Goal: Transaction & Acquisition: Purchase product/service

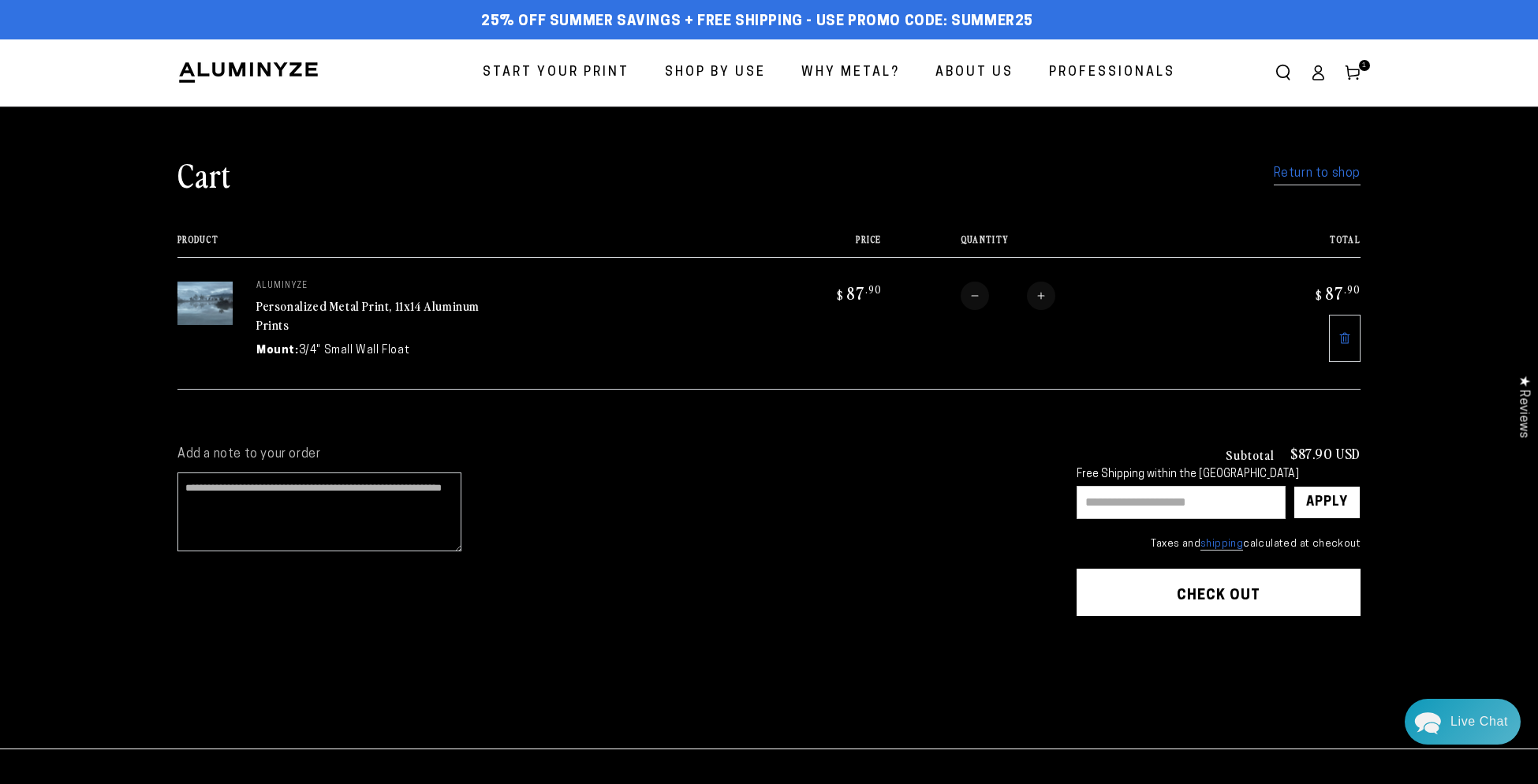
click at [1314, 179] on link "Return to shop" at bounding box center [1317, 174] width 87 height 23
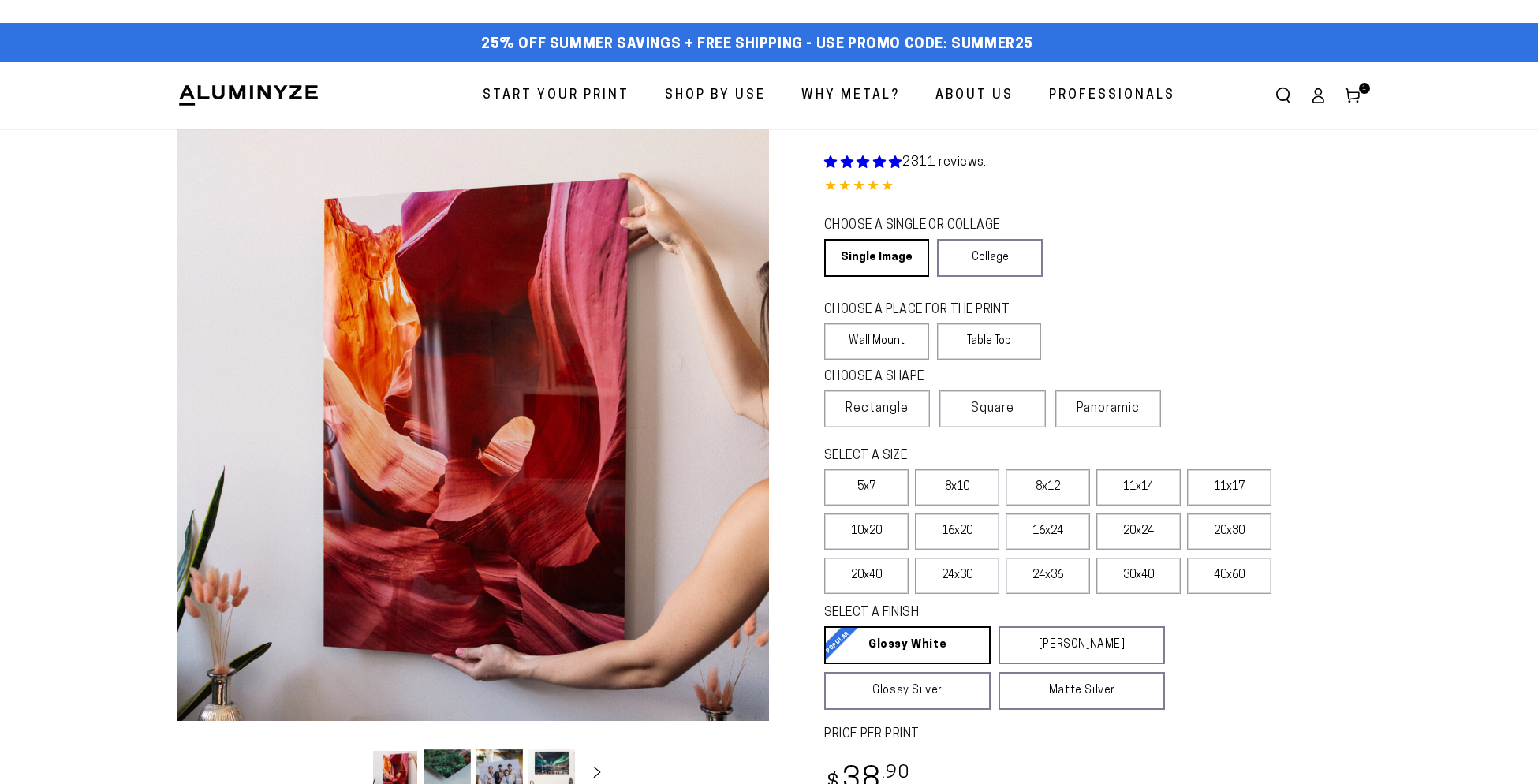
select select "**********"
click at [1136, 486] on label "11x14" at bounding box center [1138, 486] width 85 height 36
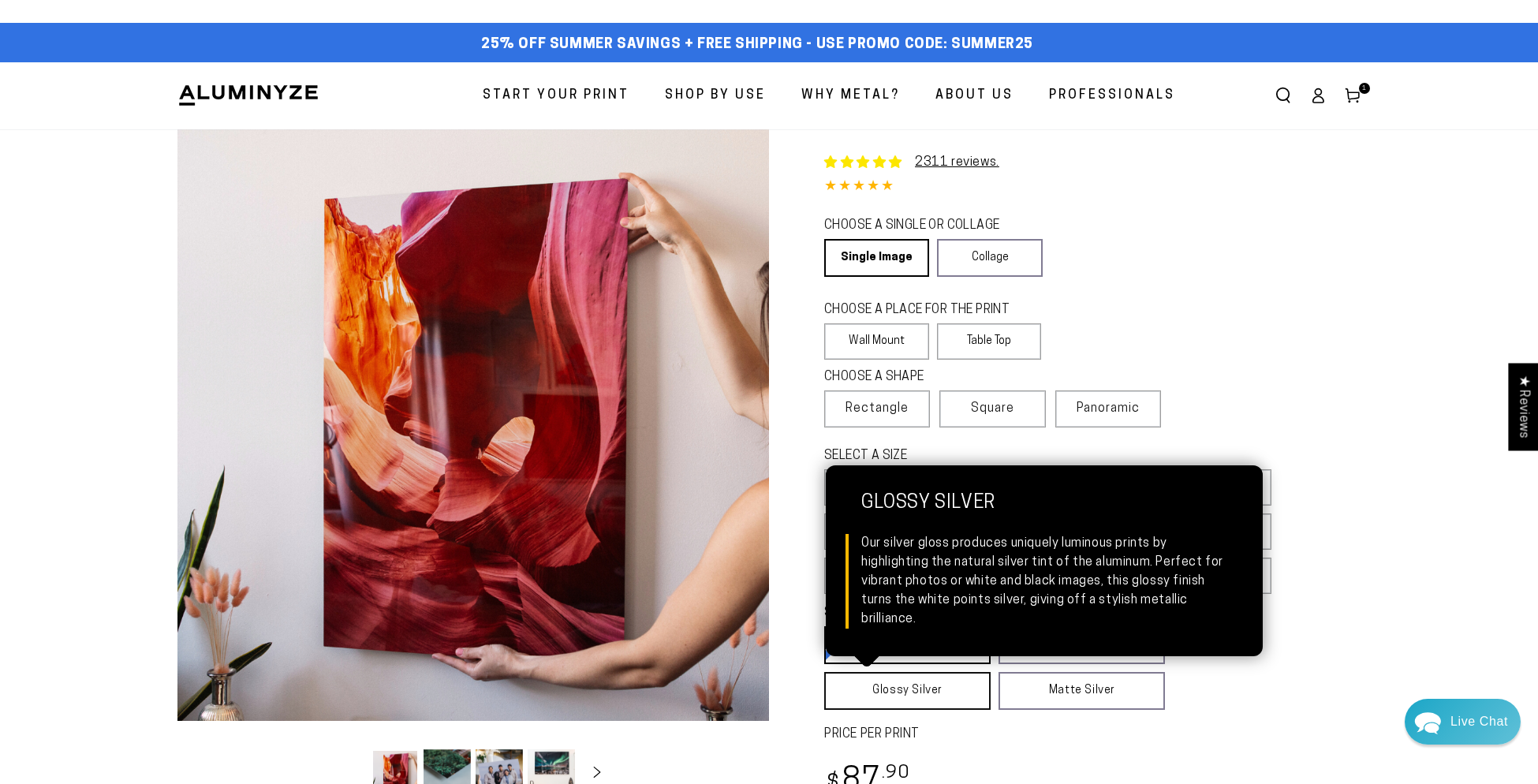
click at [898, 698] on link "Glossy Silver Glossy Silver Our silver gloss produces uniquely luminous prints …" at bounding box center [907, 691] width 166 height 38
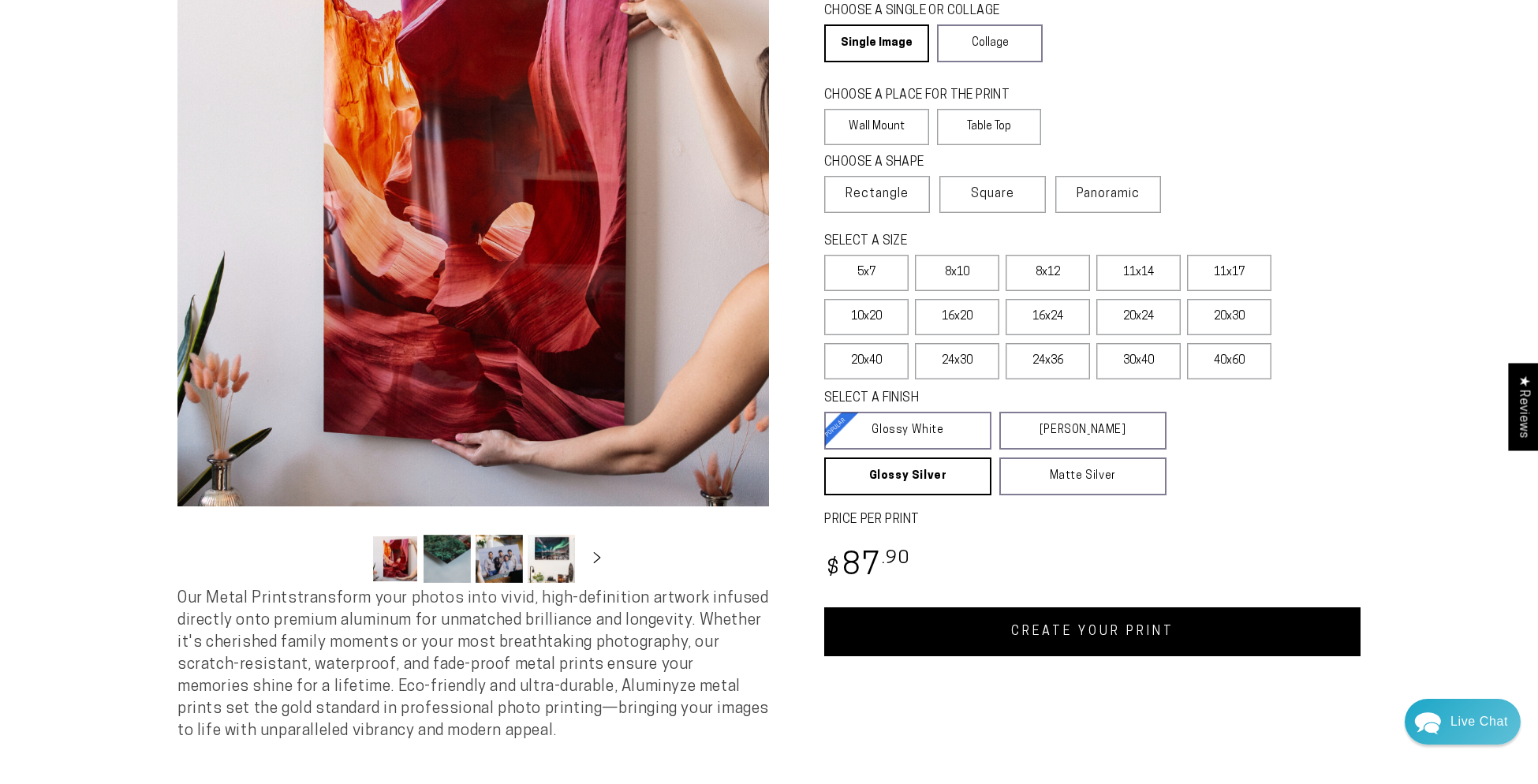
scroll to position [224, 0]
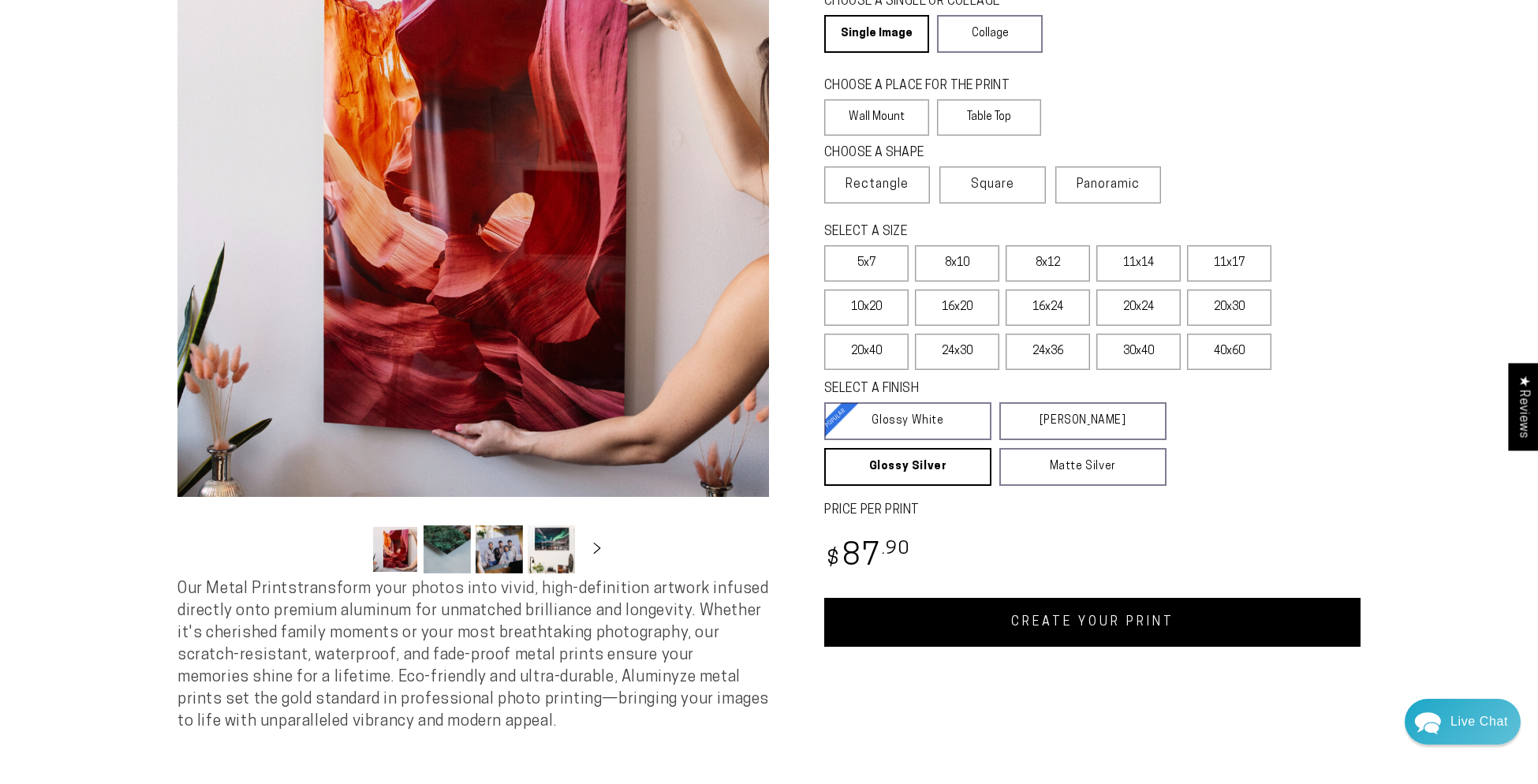
click at [1081, 628] on link "CREATE YOUR PRINT" at bounding box center [1091, 623] width 536 height 49
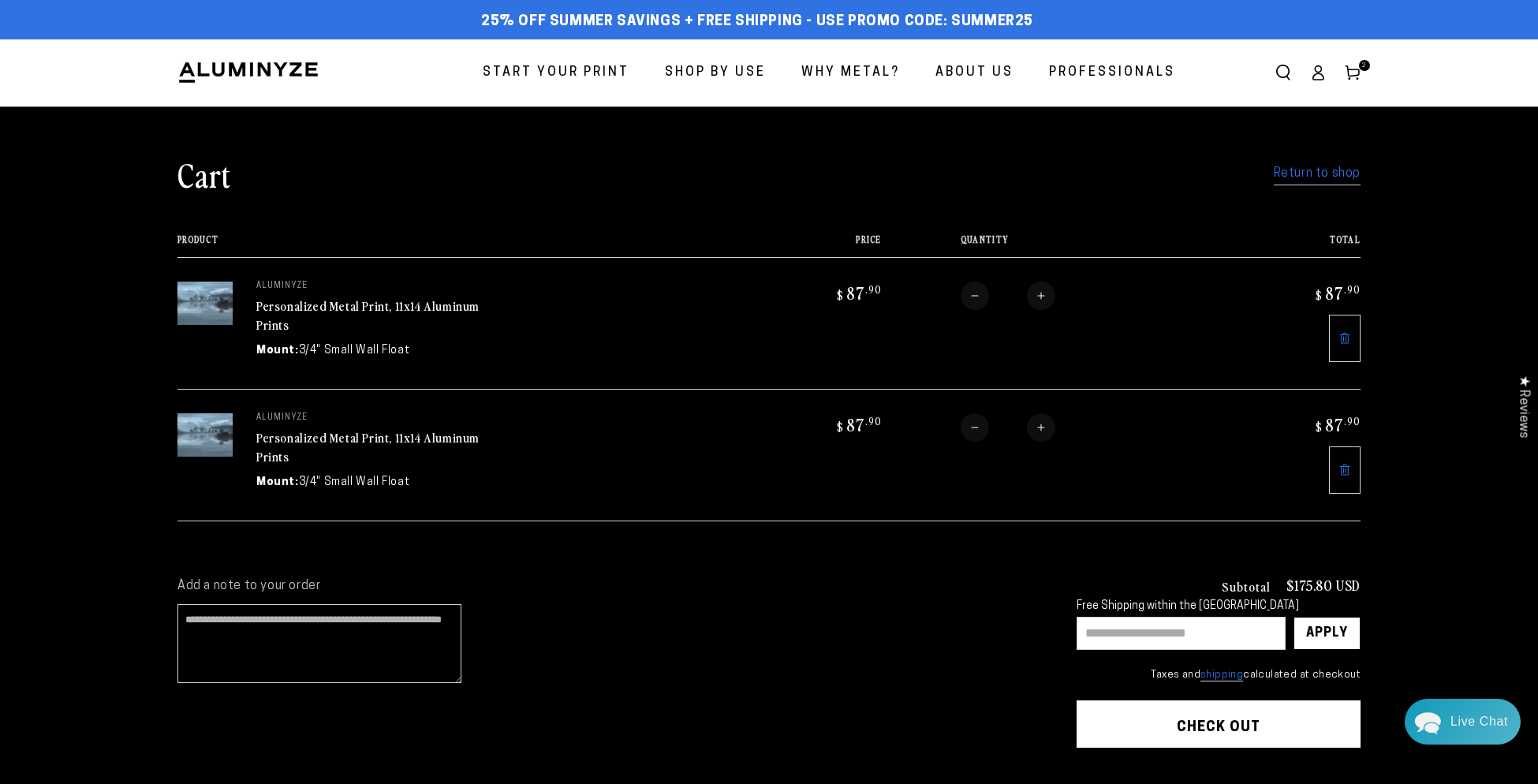
click at [1311, 181] on link "Return to shop" at bounding box center [1317, 174] width 87 height 23
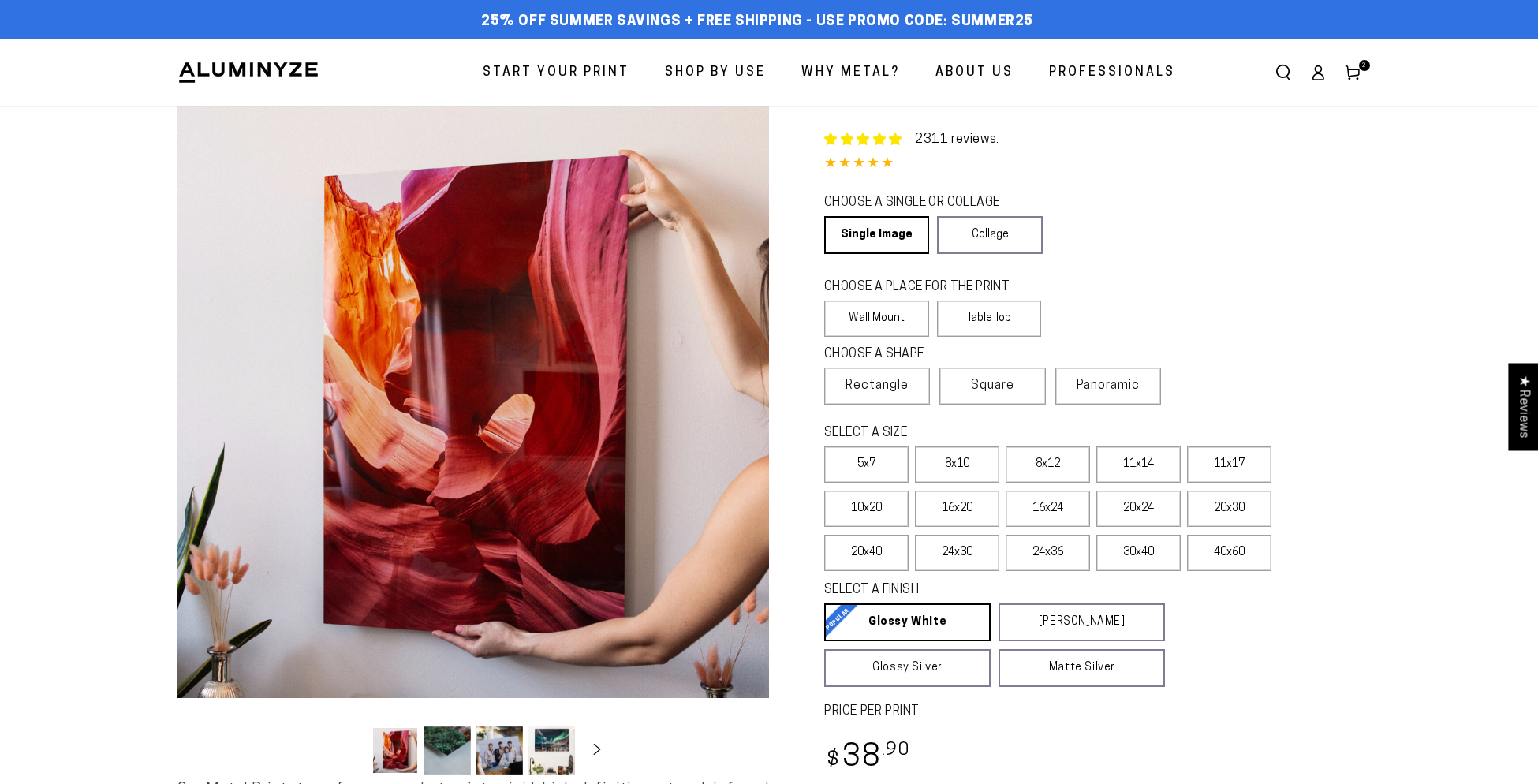
select select "**********"
click at [1147, 472] on label "11x14" at bounding box center [1138, 464] width 85 height 36
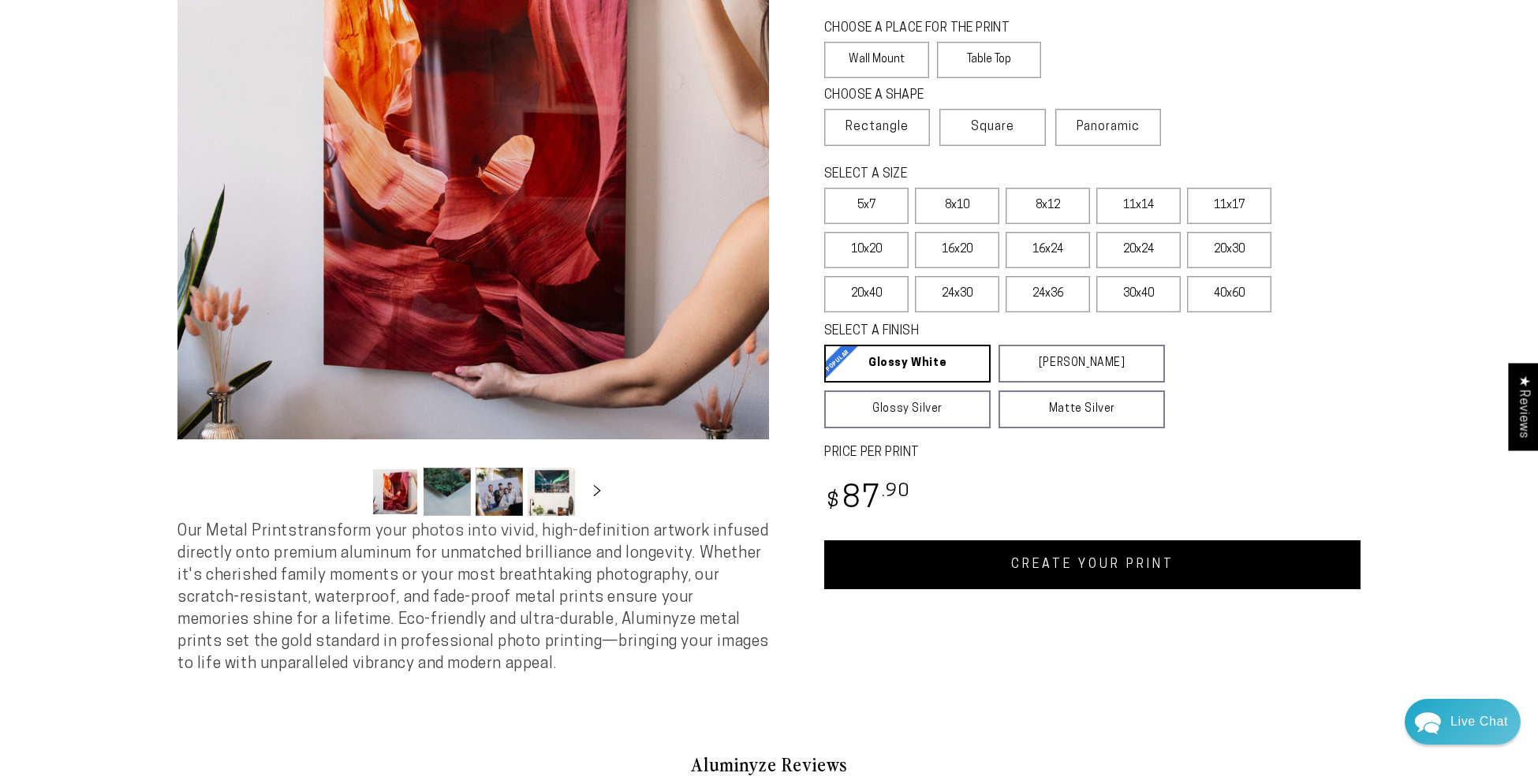
scroll to position [269, 0]
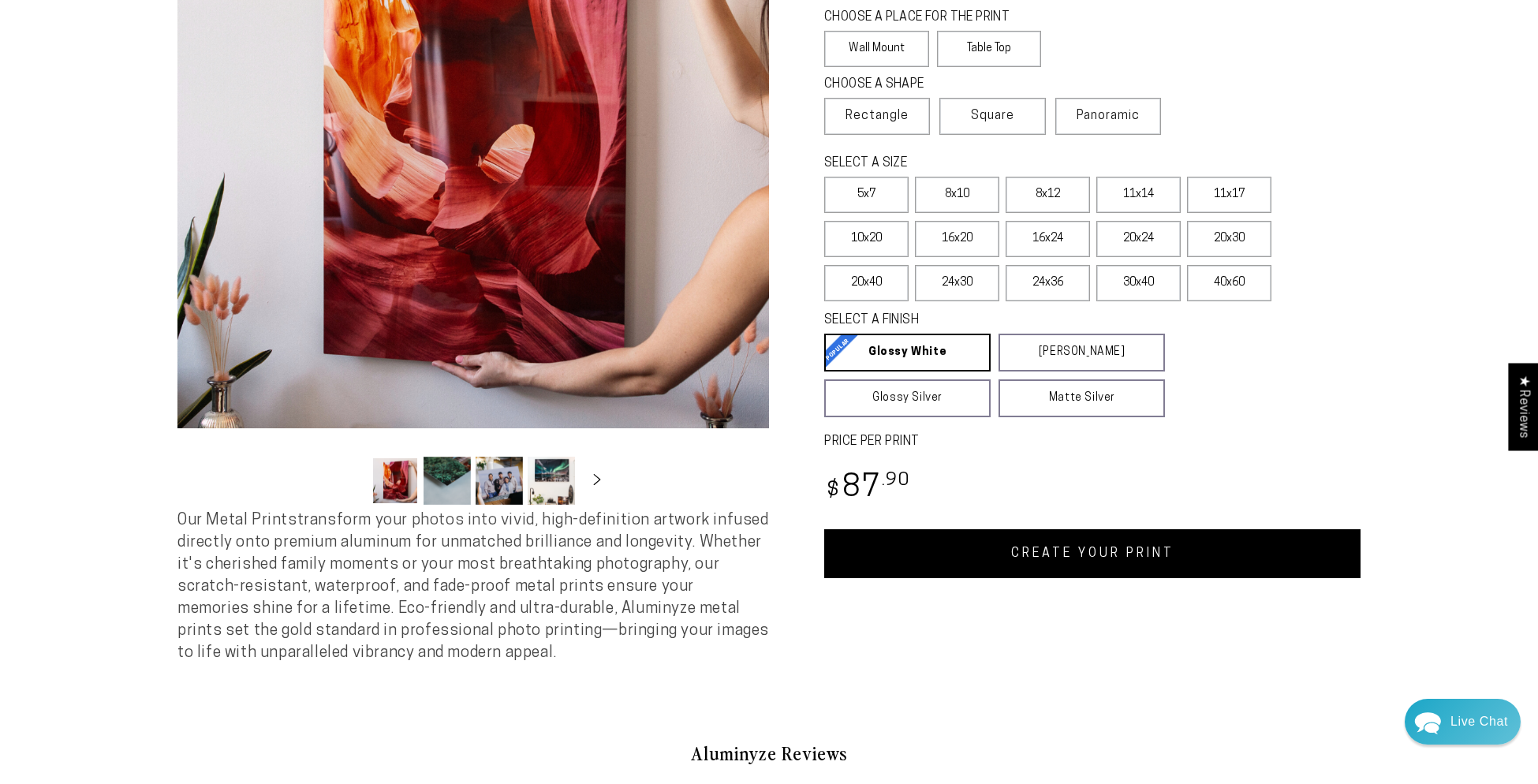
click at [1125, 570] on link "CREATE YOUR PRINT" at bounding box center [1091, 553] width 536 height 49
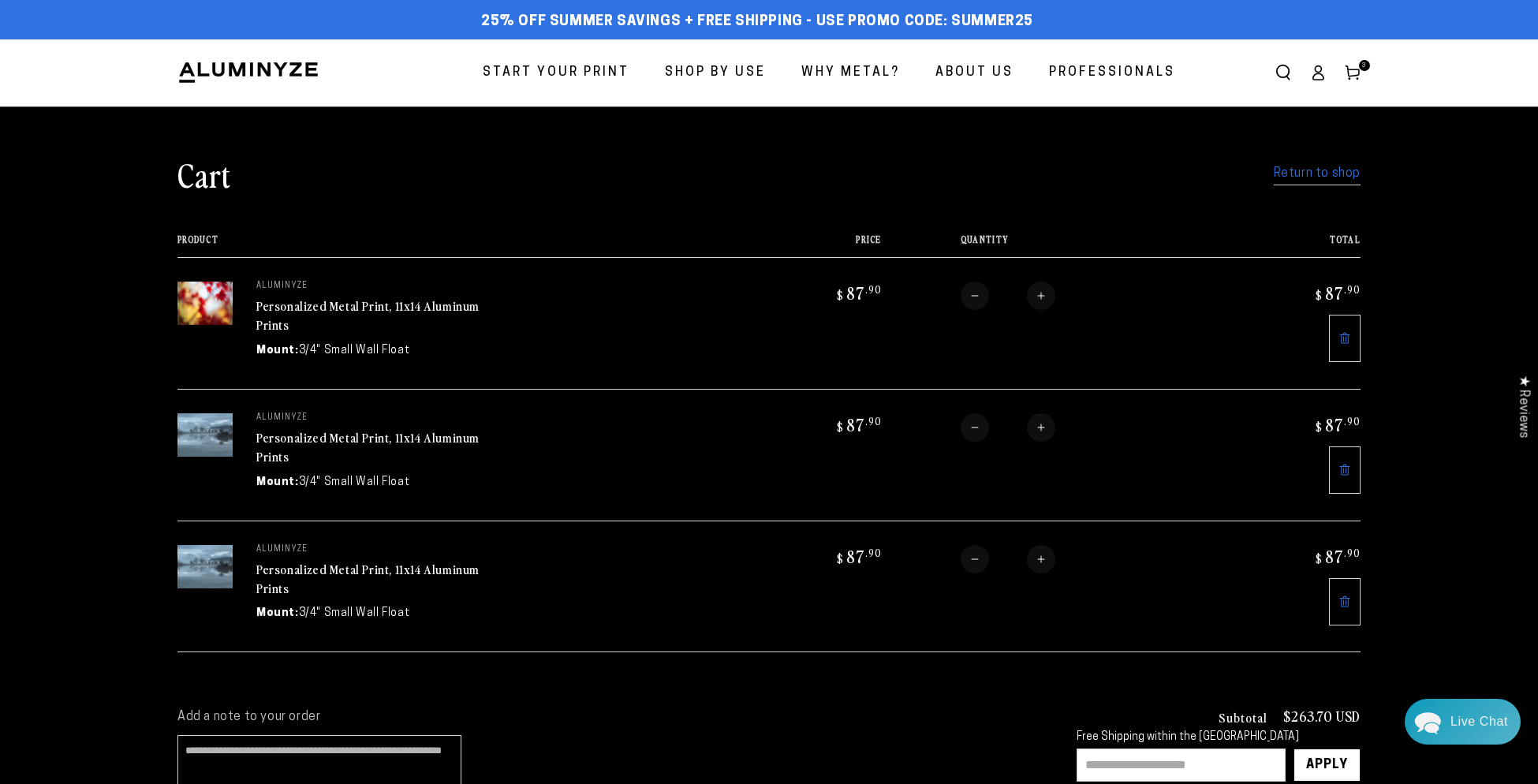
click at [1314, 176] on link "Return to shop" at bounding box center [1317, 174] width 87 height 23
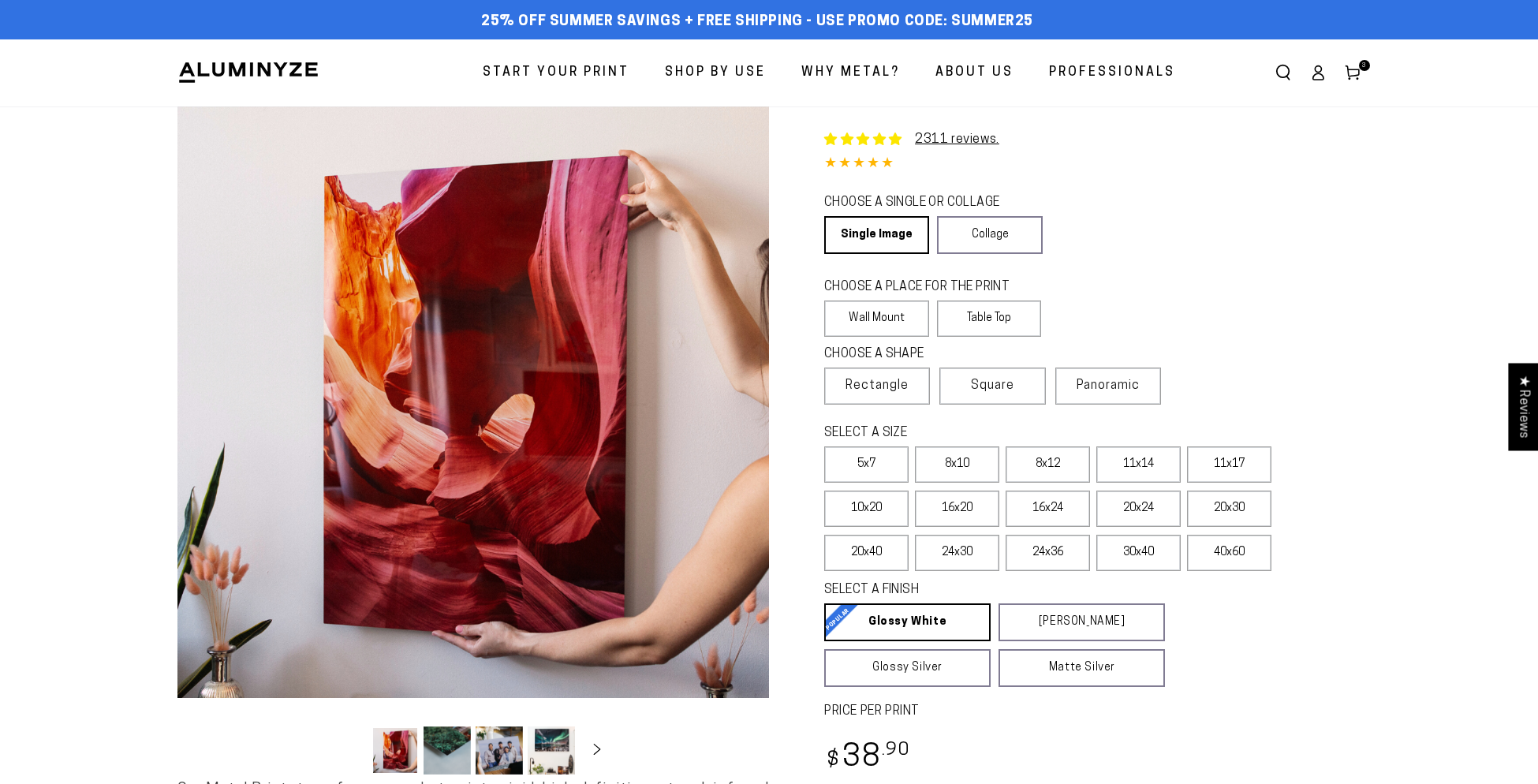
select select "**********"
click at [1155, 472] on label "11x14" at bounding box center [1138, 464] width 85 height 36
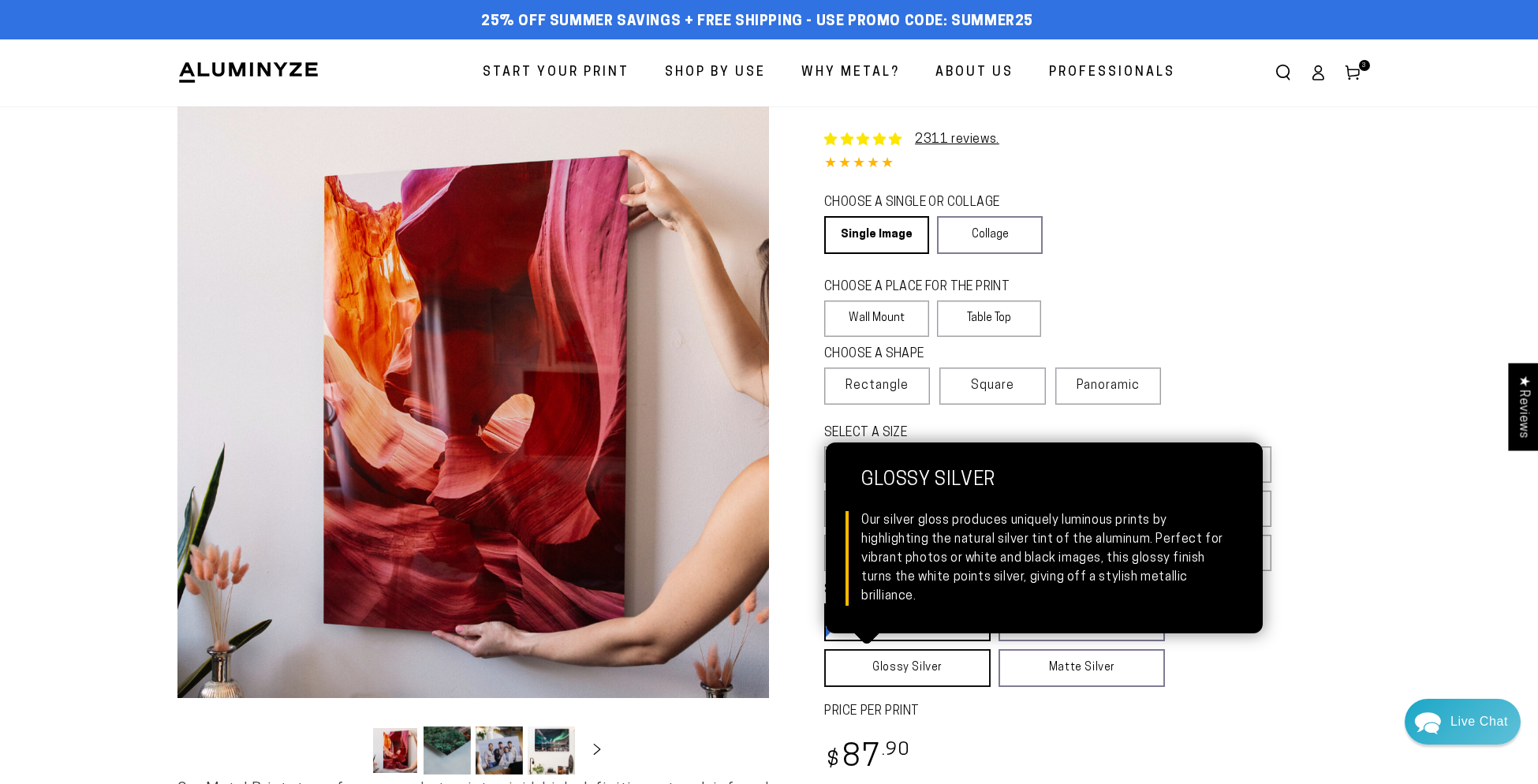
click at [919, 676] on link "Glossy Silver Glossy Silver Our silver gloss produces uniquely luminous prints …" at bounding box center [907, 667] width 166 height 38
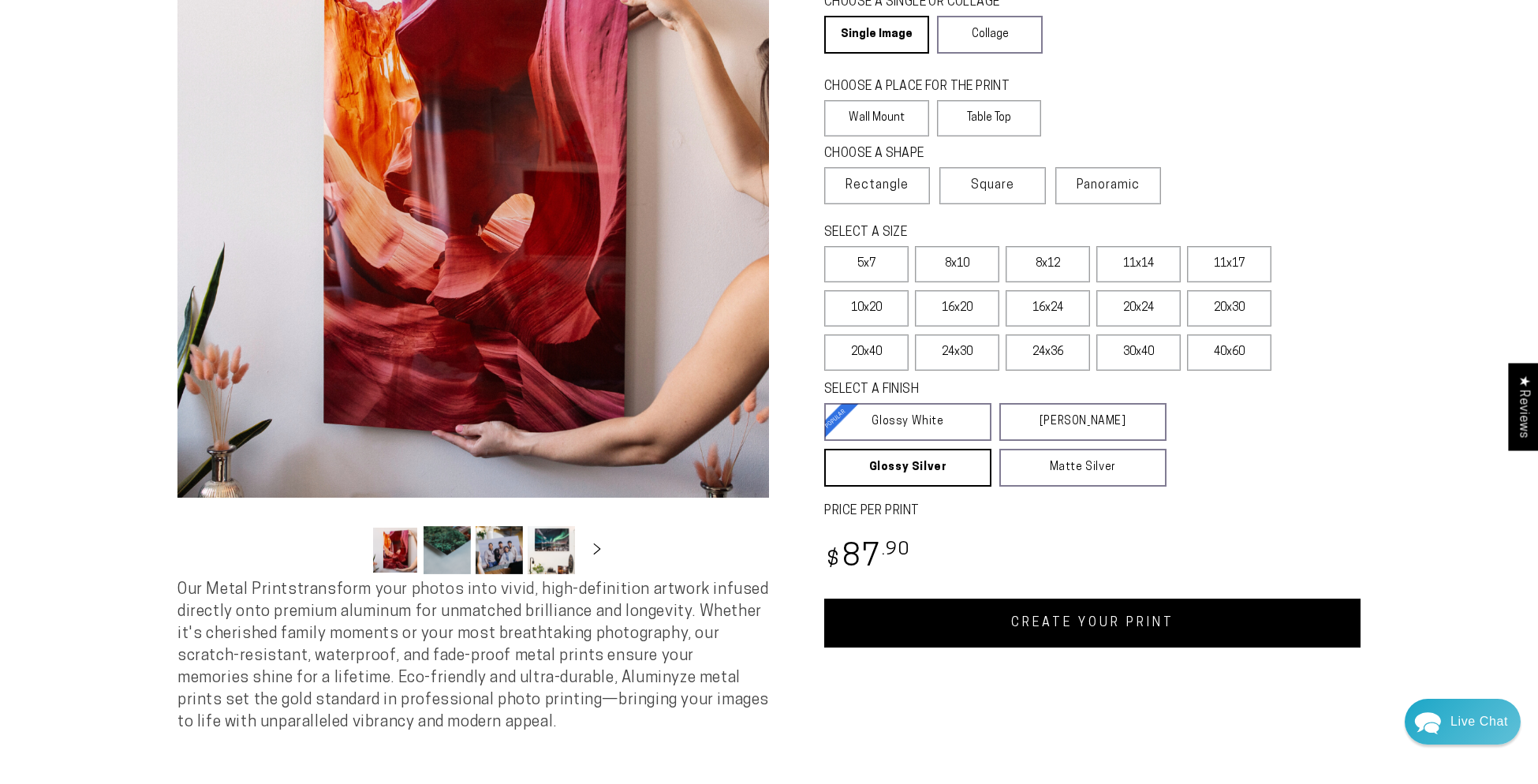
scroll to position [202, 0]
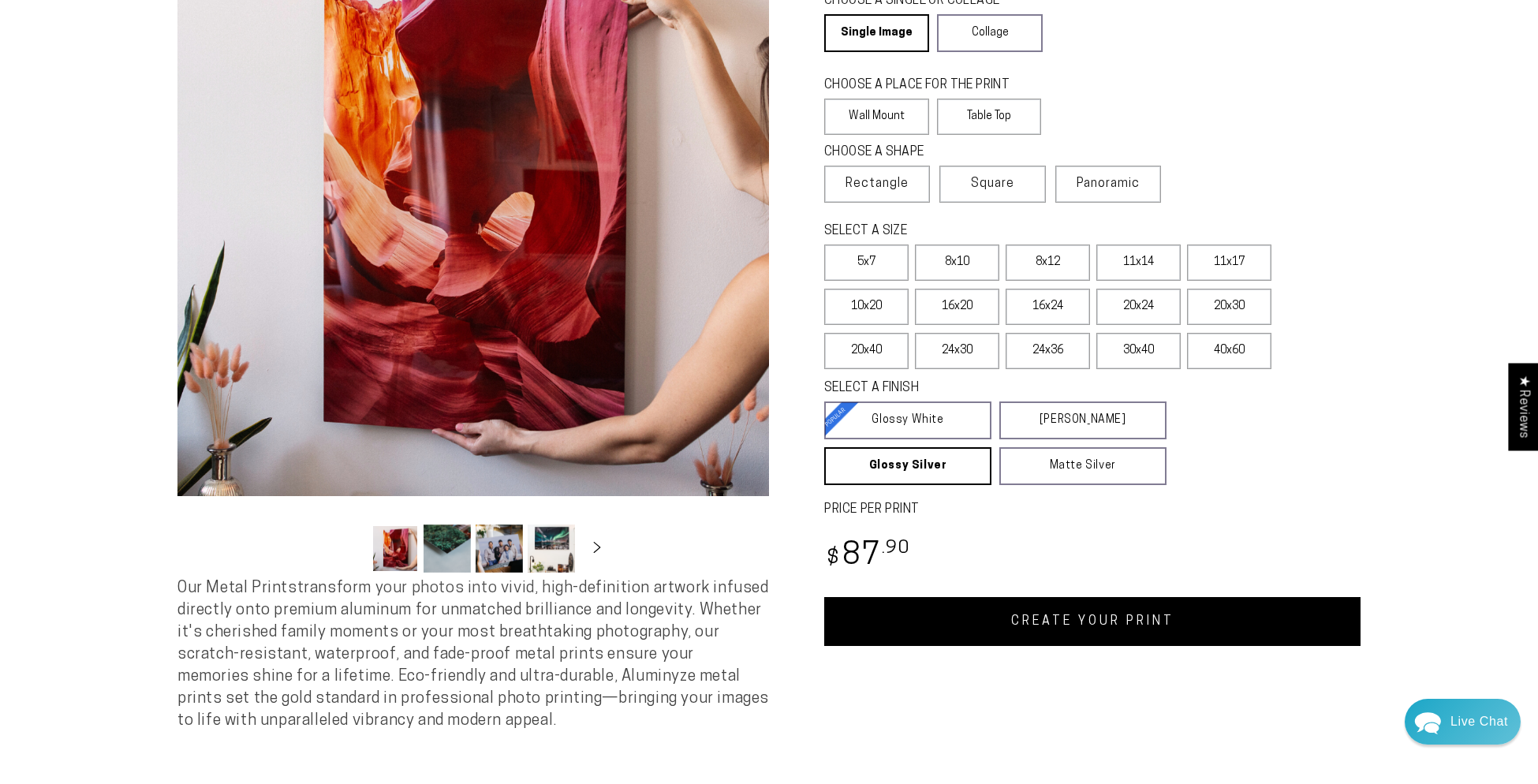
click at [1125, 629] on link "CREATE YOUR PRINT" at bounding box center [1091, 622] width 536 height 49
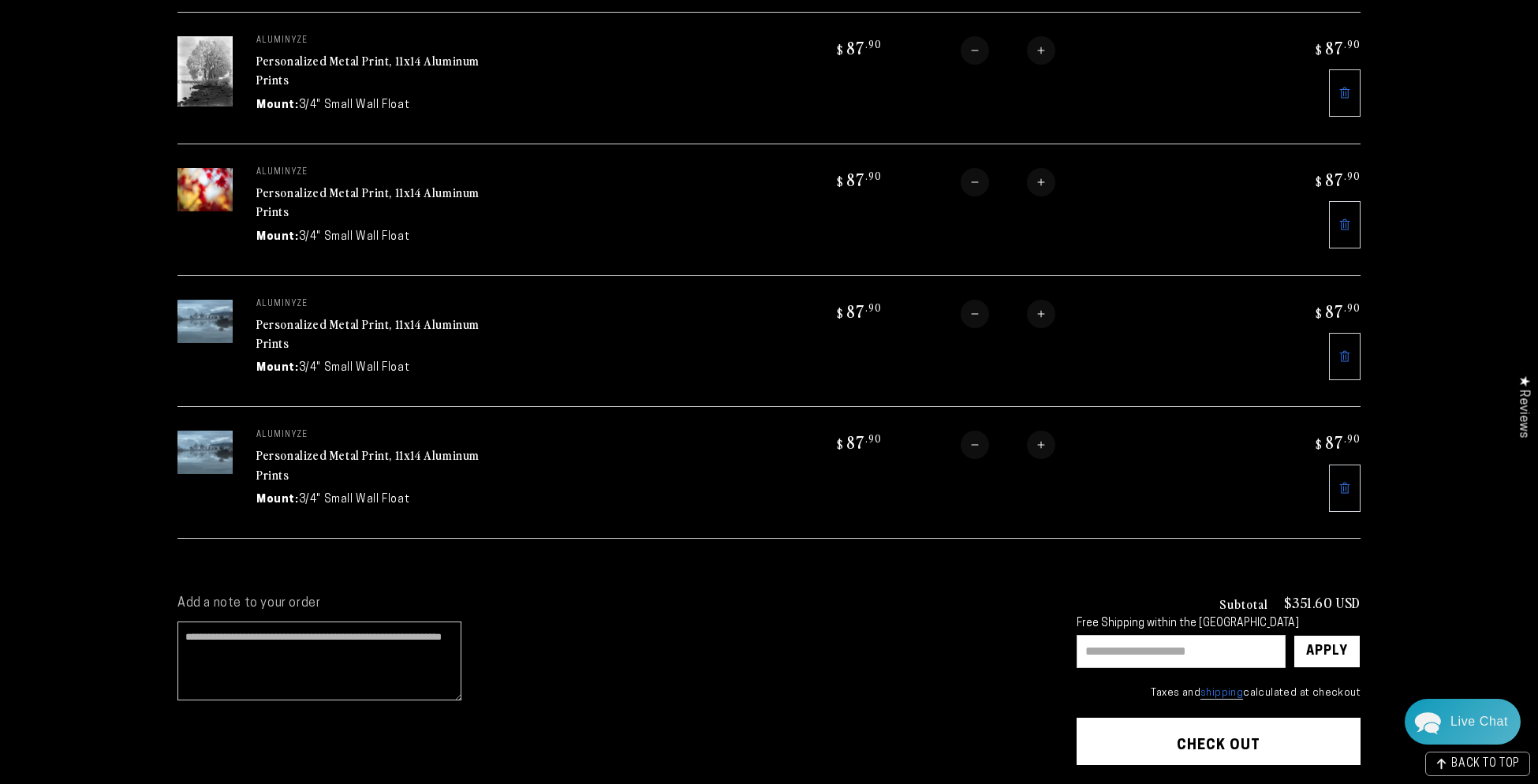
scroll to position [253, 0]
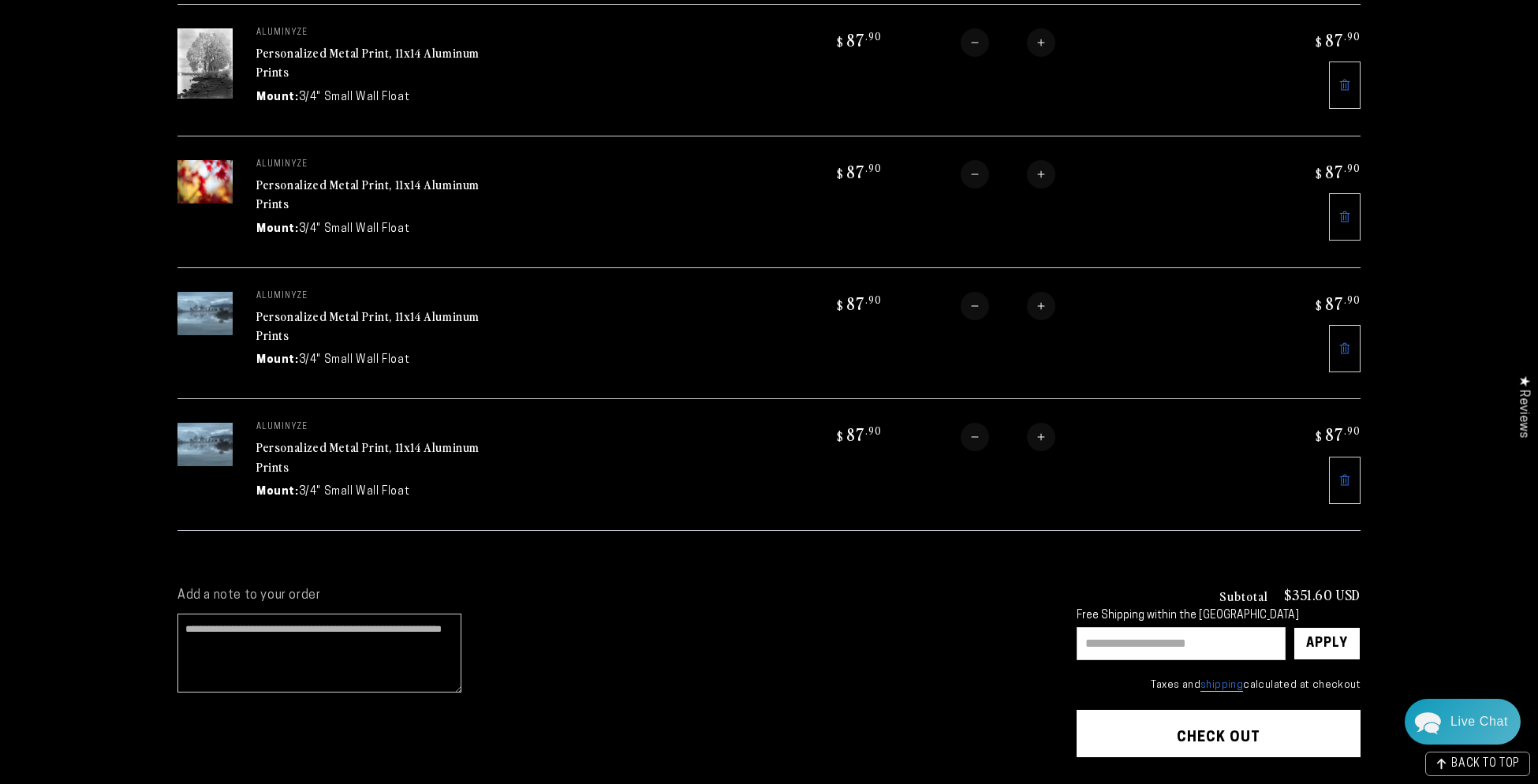
click at [1105, 641] on input "text" at bounding box center [1181, 644] width 209 height 33
type input "********"
click at [1321, 638] on div "Apply" at bounding box center [1327, 643] width 42 height 31
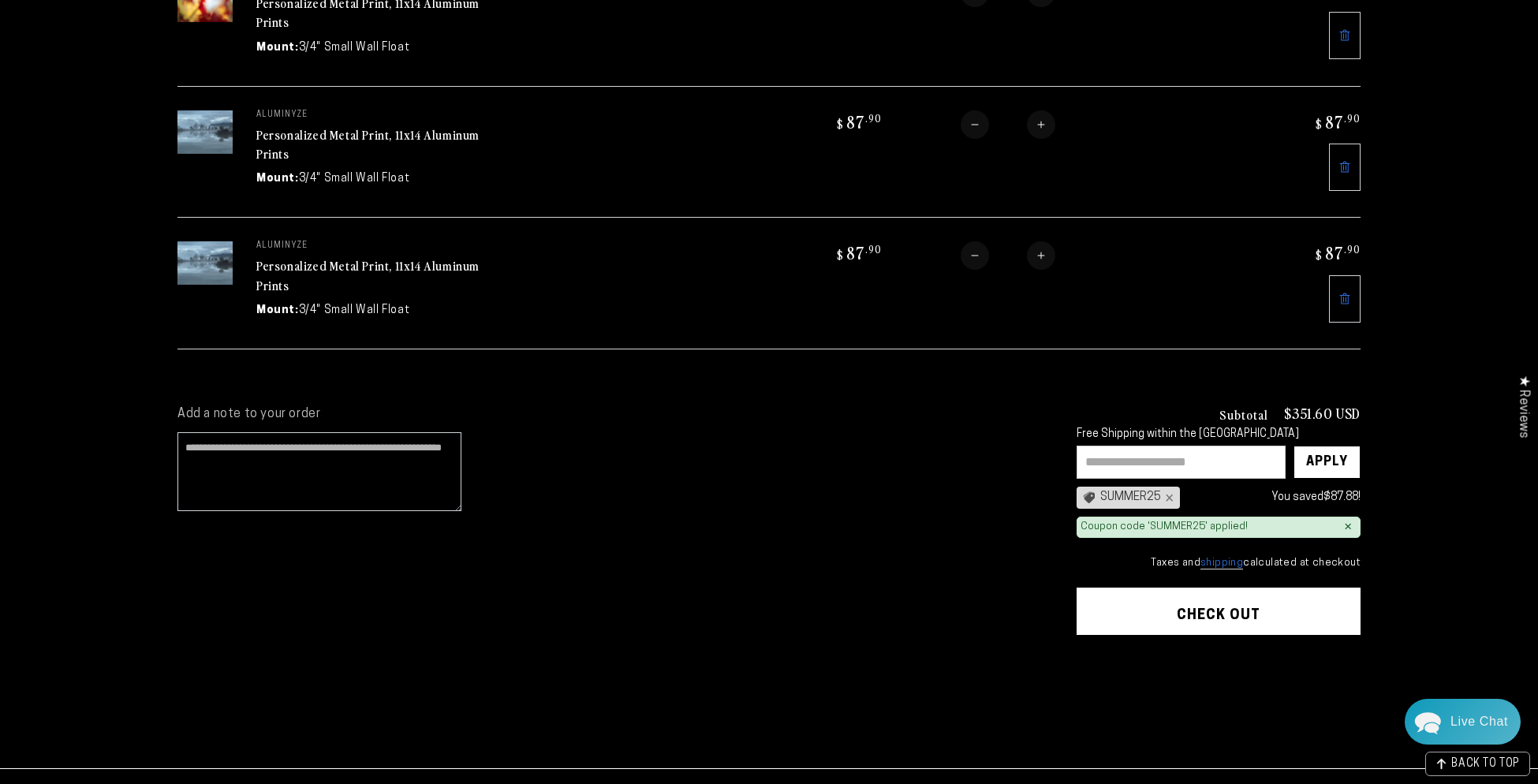
scroll to position [440, 0]
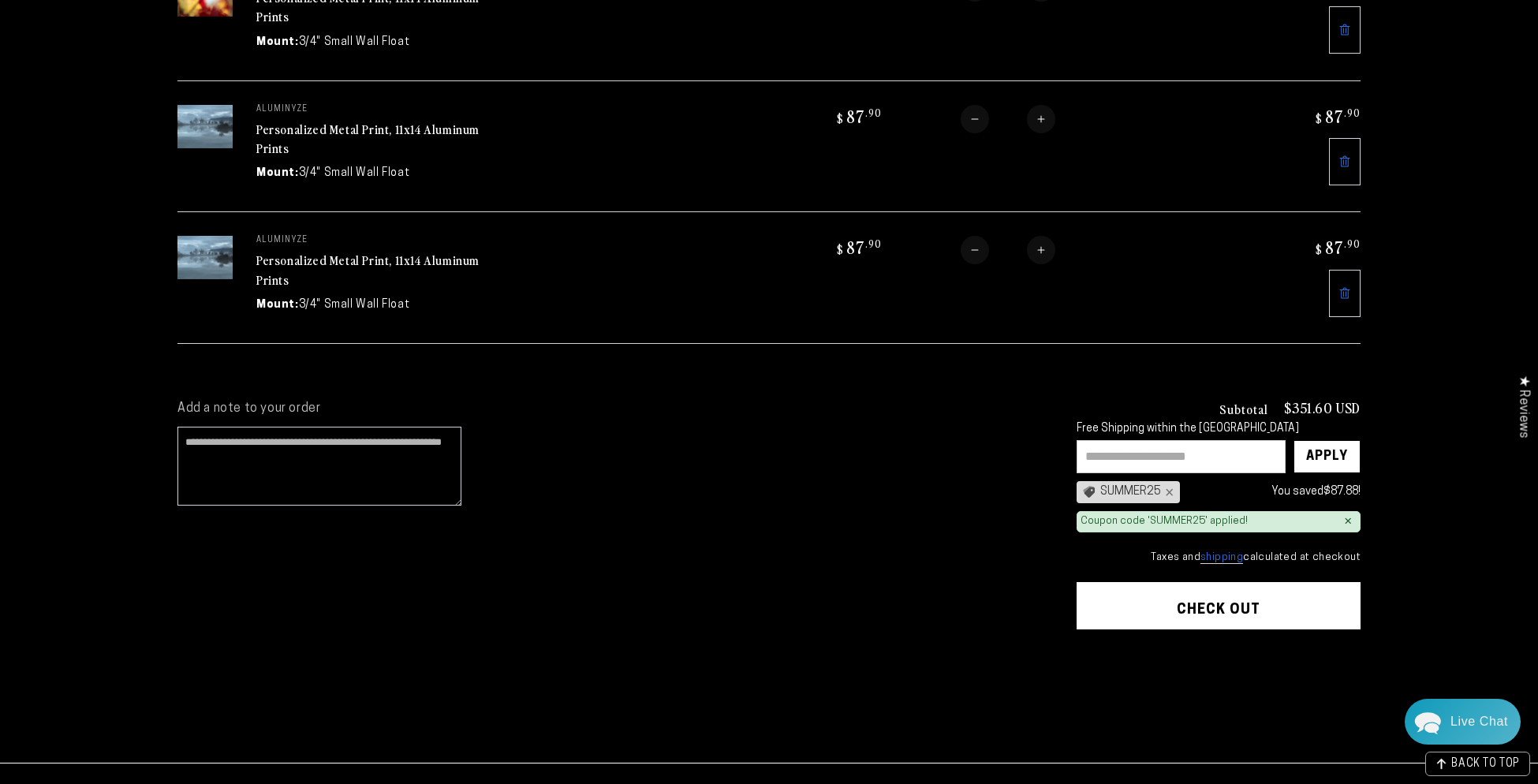
click at [1230, 599] on button "Check out" at bounding box center [1219, 605] width 284 height 48
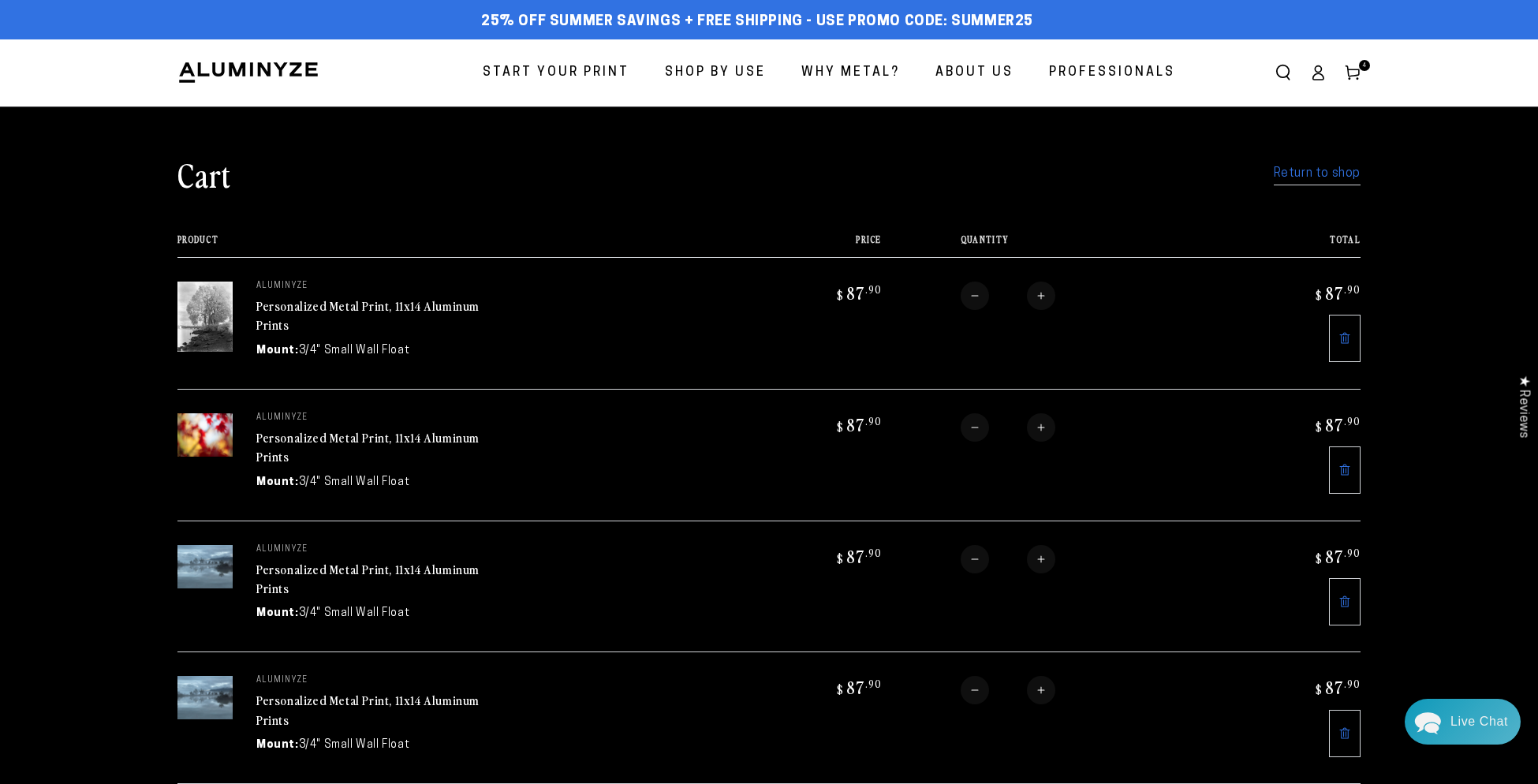
scroll to position [0, 0]
click at [213, 307] on img at bounding box center [204, 316] width 55 height 70
click at [1346, 337] on icon at bounding box center [1344, 338] width 13 height 13
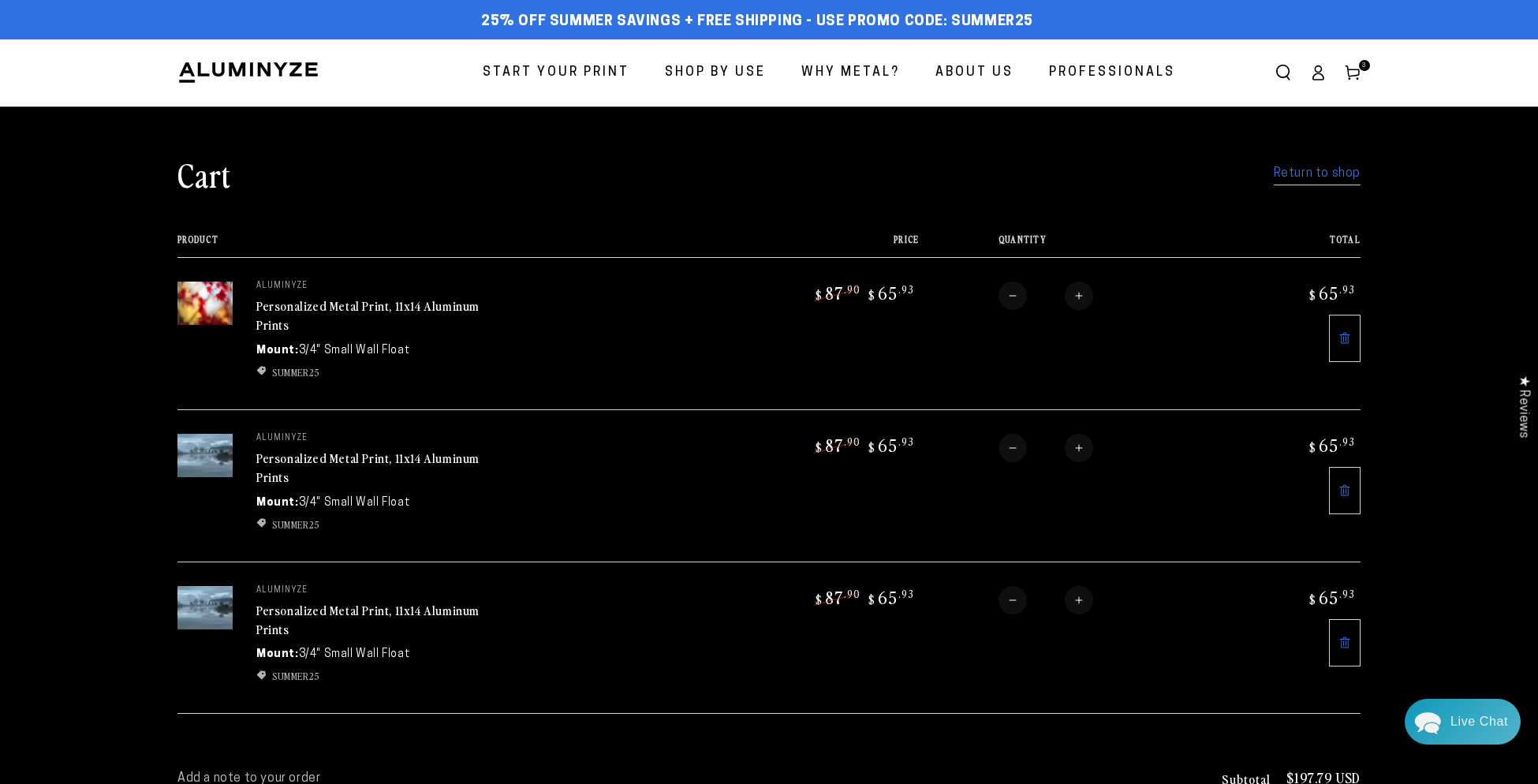
click at [1338, 167] on link "Return to shop" at bounding box center [1317, 174] width 87 height 23
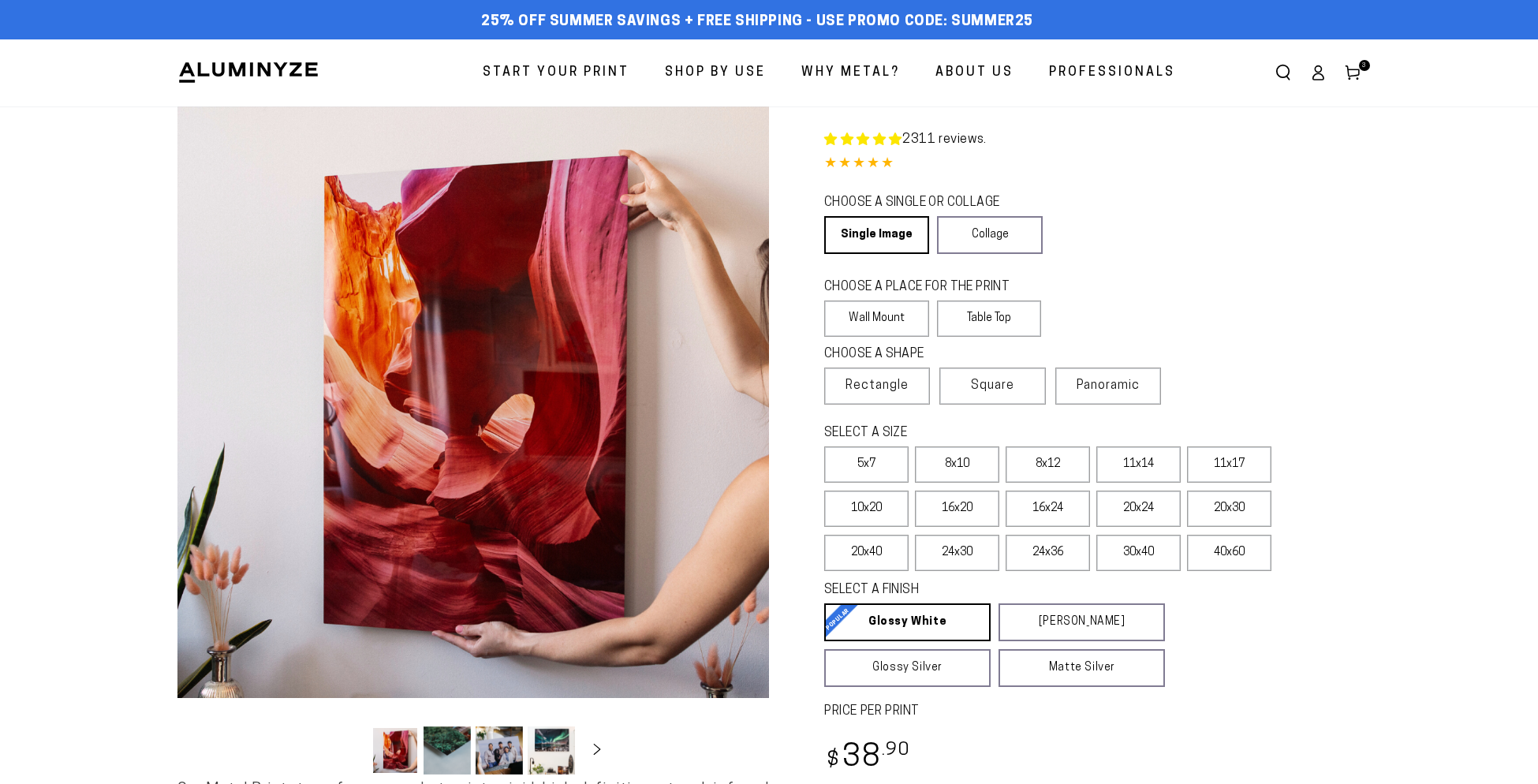
select select "**********"
click at [1152, 465] on label "11x14" at bounding box center [1138, 464] width 85 height 36
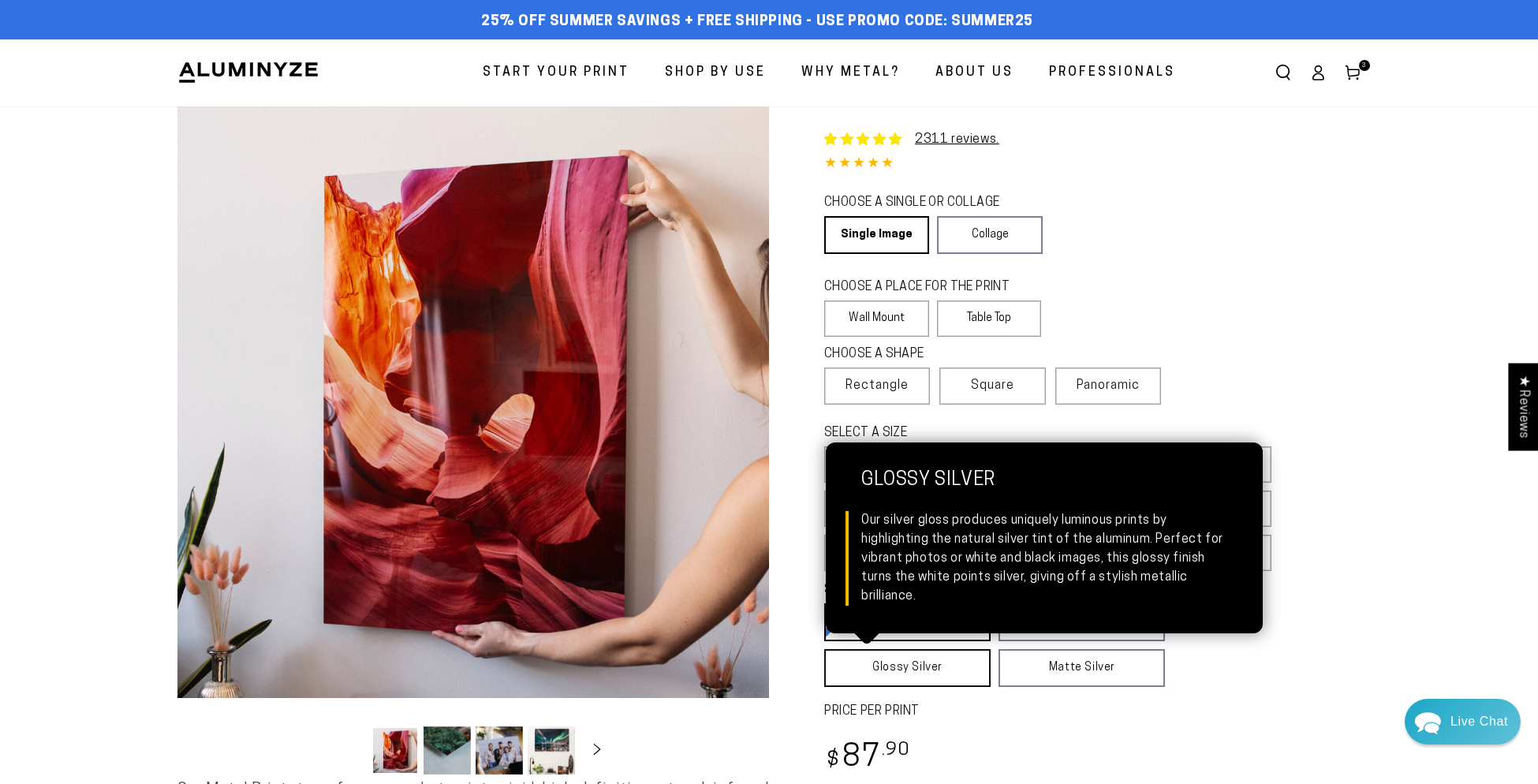
click at [937, 667] on link "Glossy Silver Glossy Silver Our silver gloss produces uniquely luminous prints …" at bounding box center [907, 667] width 166 height 38
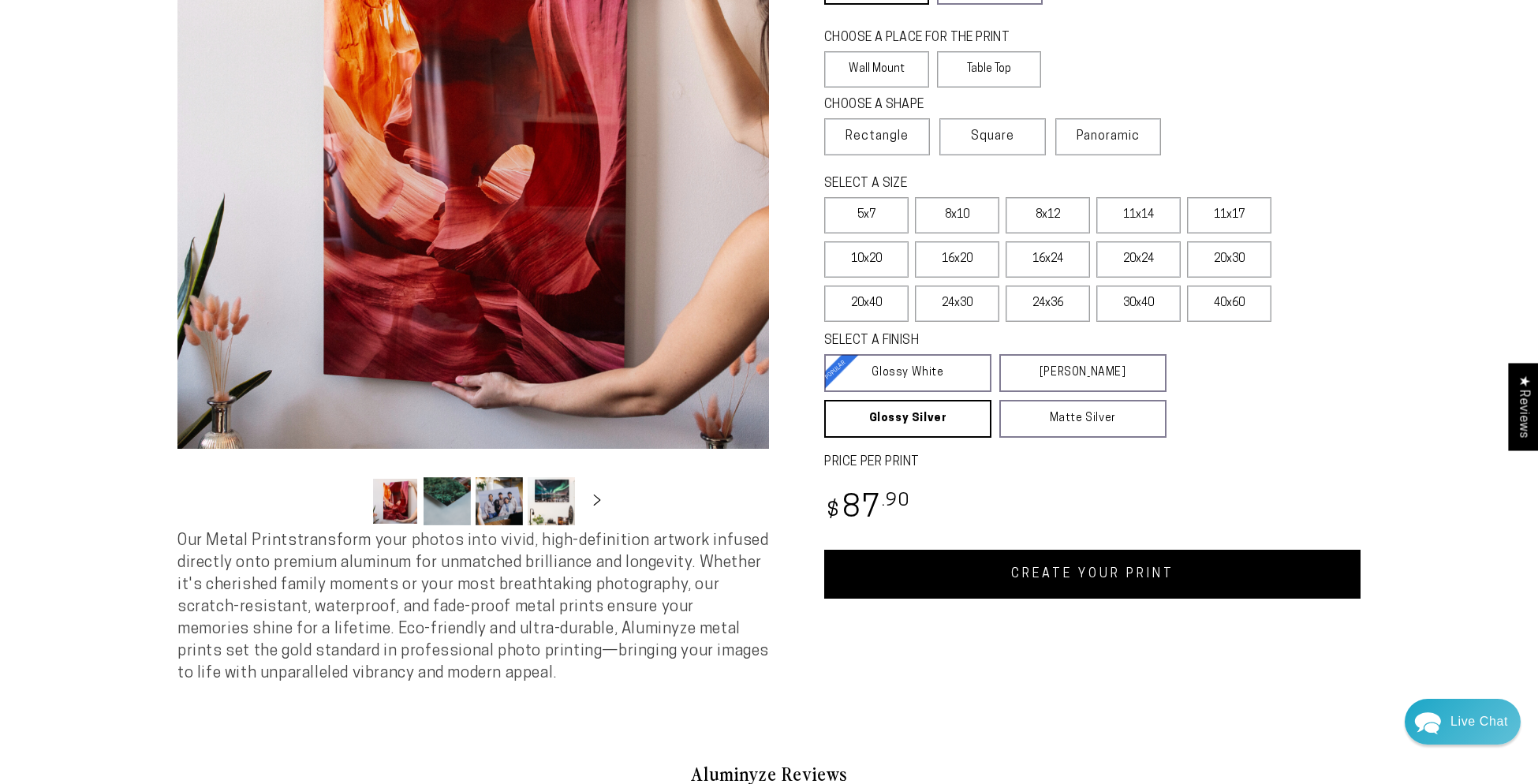
scroll to position [260, 0]
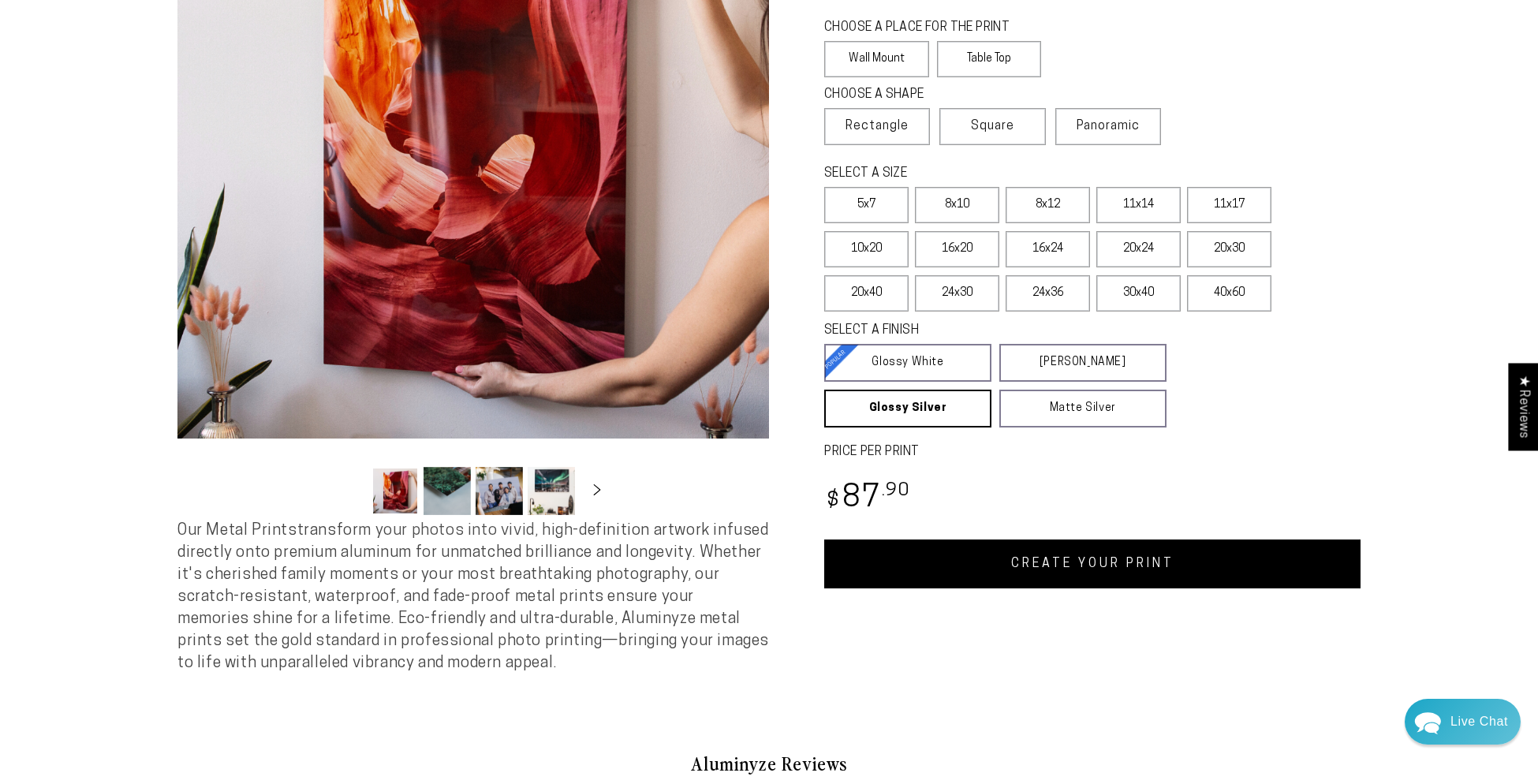
click at [1119, 570] on link "CREATE YOUR PRINT" at bounding box center [1091, 564] width 536 height 49
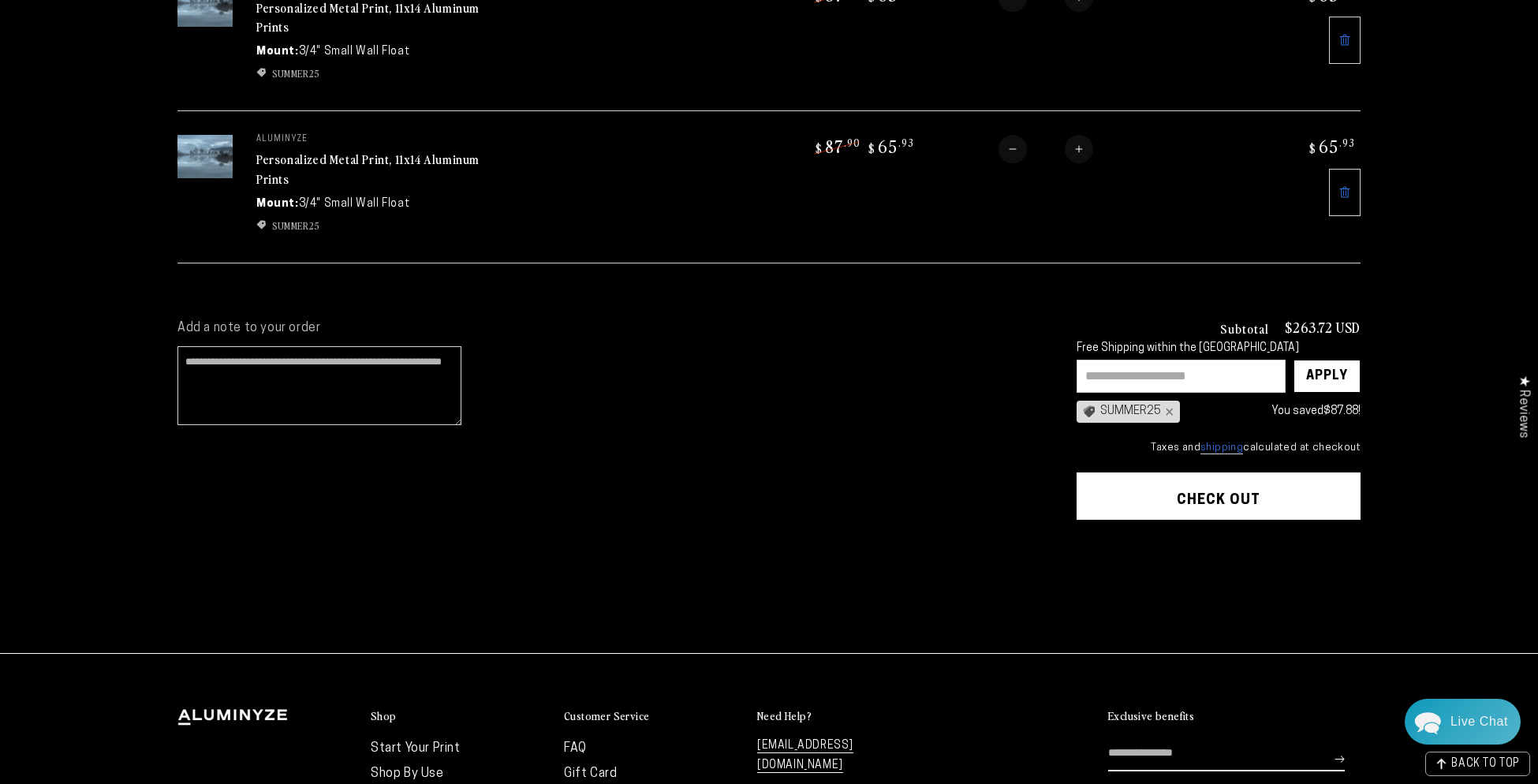
scroll to position [628, 0]
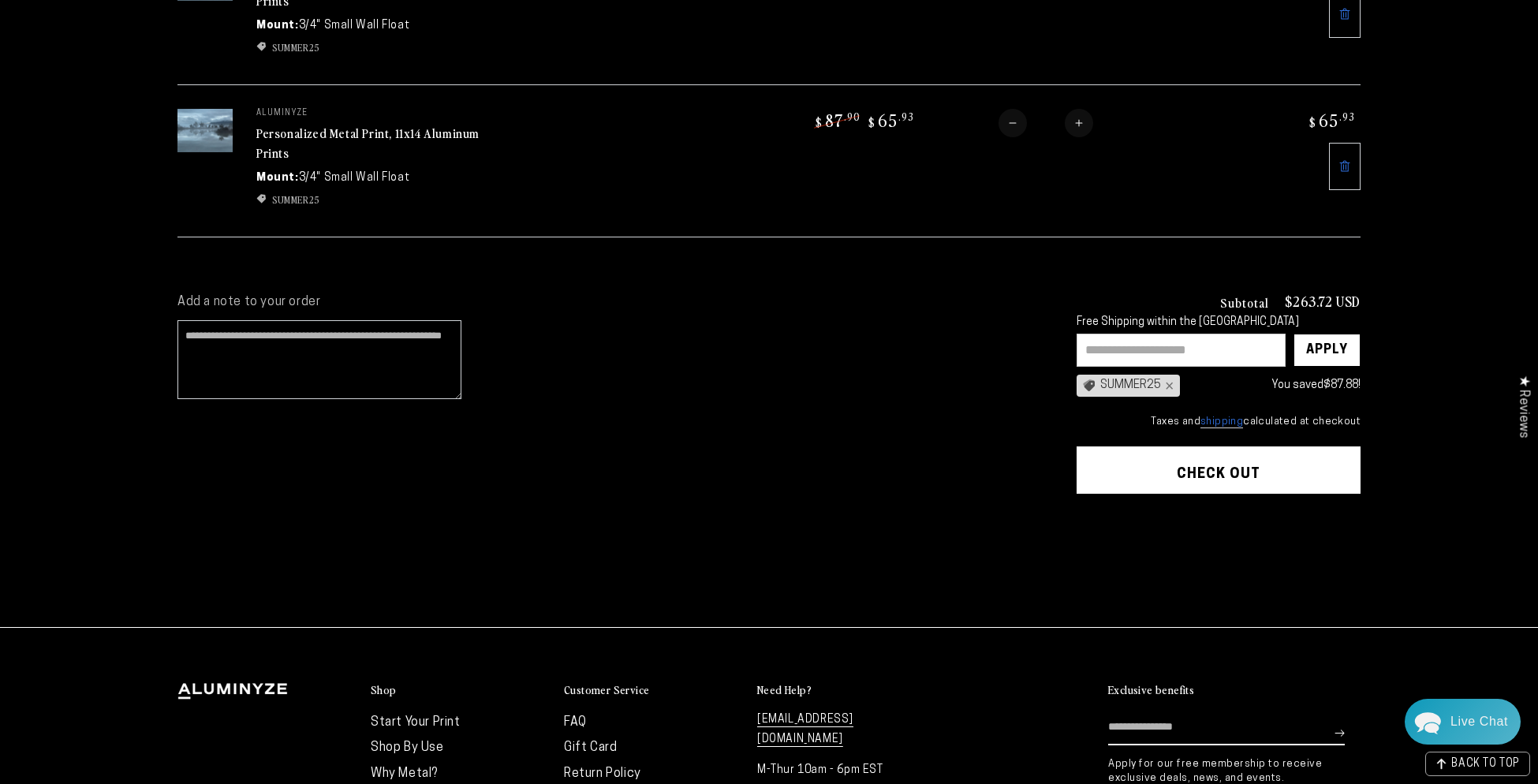
click at [1275, 467] on button "Check out" at bounding box center [1219, 470] width 284 height 48
